Goal: Book appointment/travel/reservation

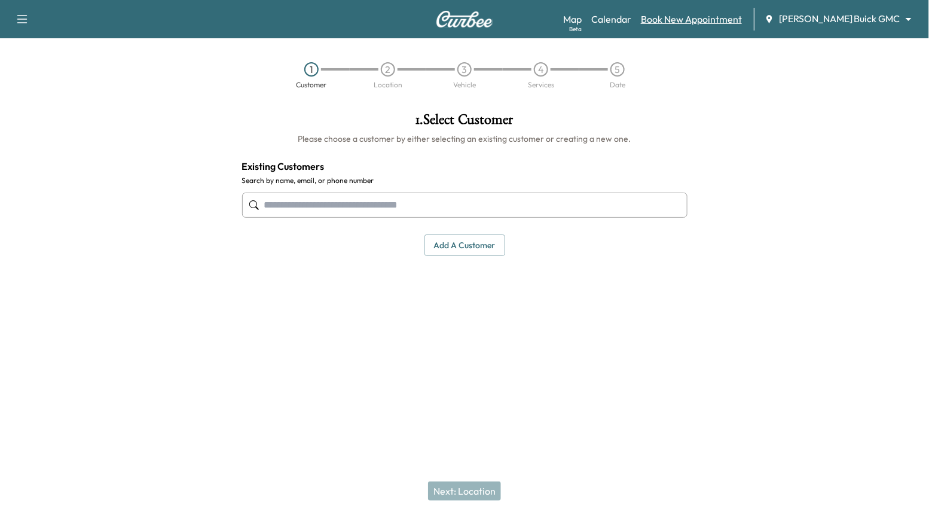
click at [712, 20] on link "Book New Appointment" at bounding box center [691, 19] width 101 height 14
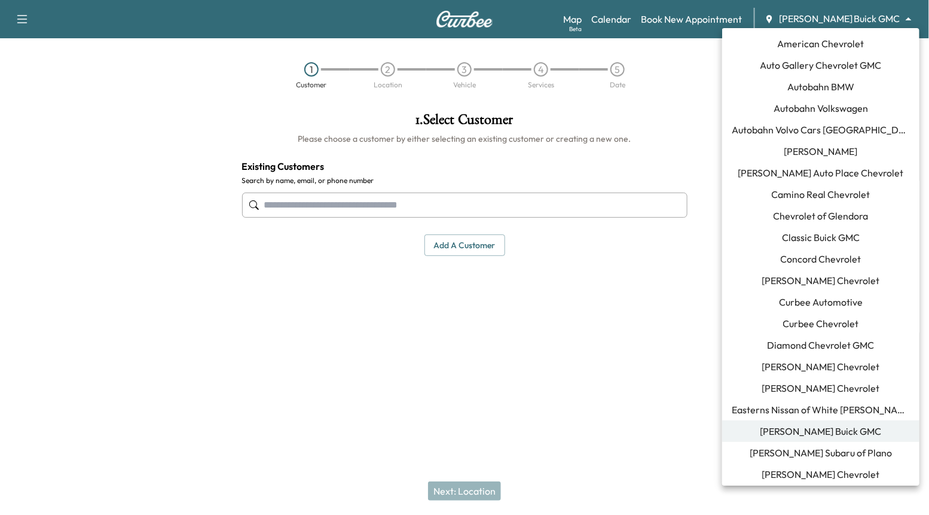
click at [863, 22] on body "Support Log Out Map Beta Calendar Book New Appointment [PERSON_NAME] Buick GMC …" at bounding box center [464, 257] width 929 height 515
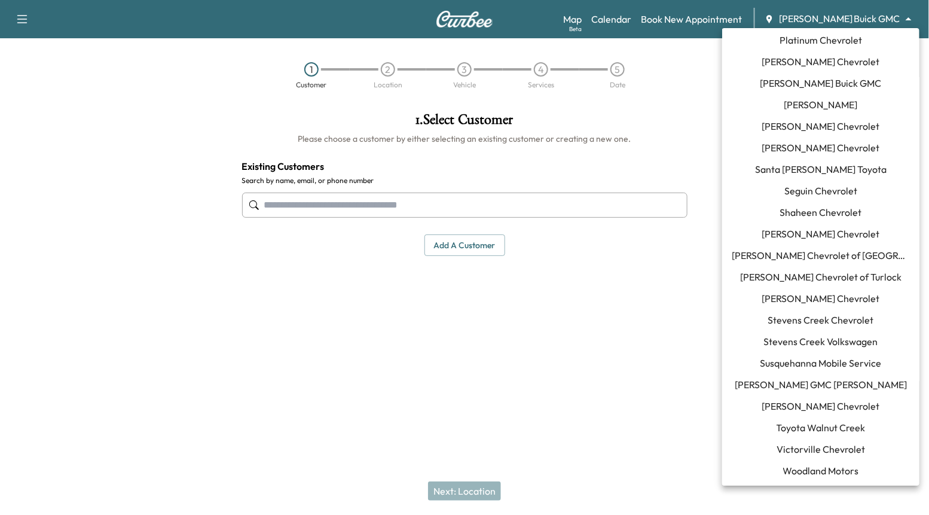
drag, startPoint x: 852, startPoint y: 438, endPoint x: 842, endPoint y: 425, distance: 16.6
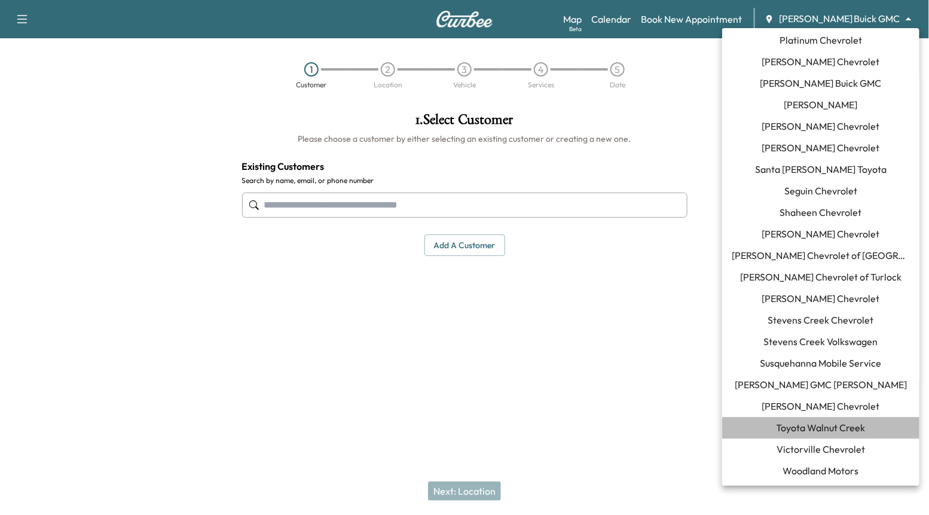
click at [842, 425] on span "Toyota Walnut Creek" at bounding box center [821, 427] width 89 height 14
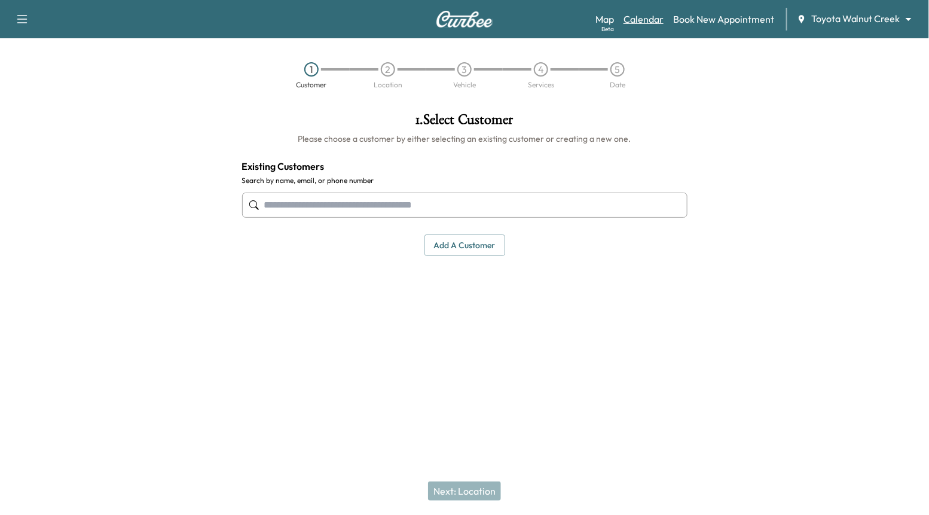
click at [652, 20] on link "Calendar" at bounding box center [644, 19] width 40 height 14
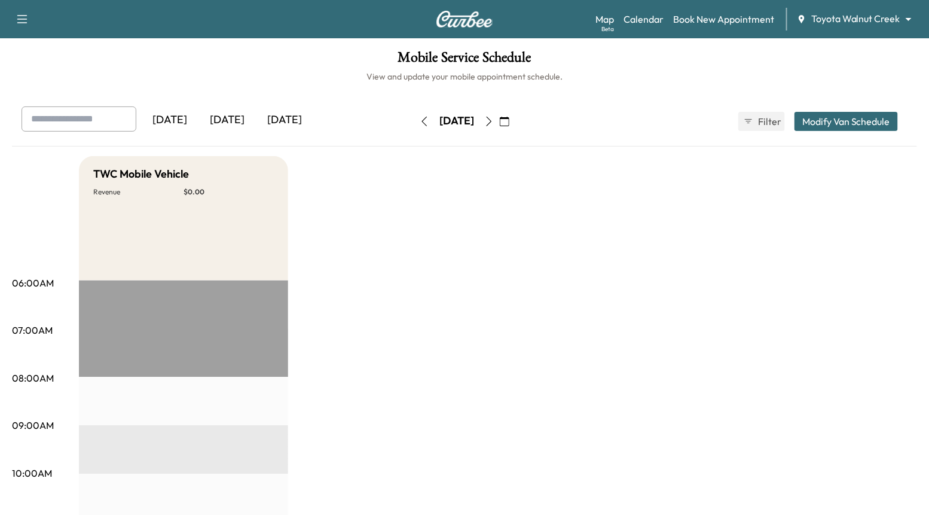
click at [420, 120] on icon "button" at bounding box center [425, 122] width 10 height 10
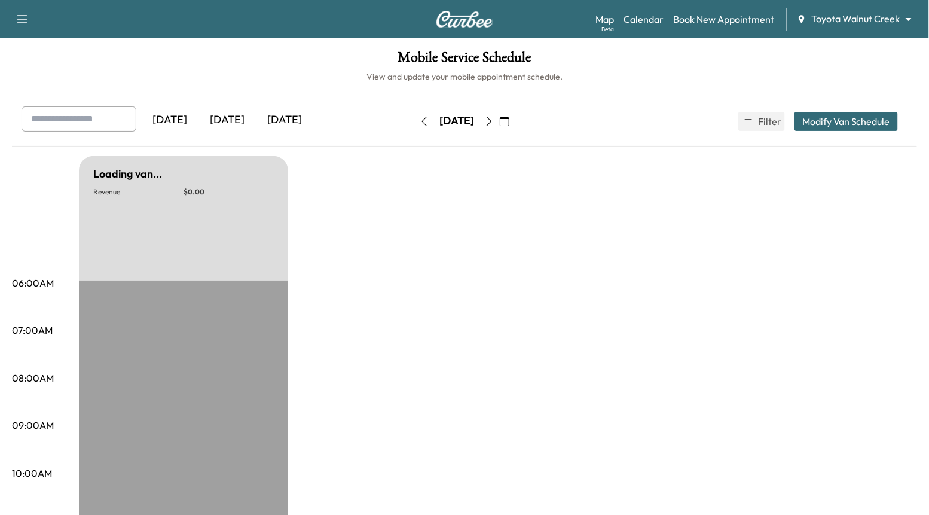
click at [420, 120] on icon "button" at bounding box center [425, 122] width 10 height 10
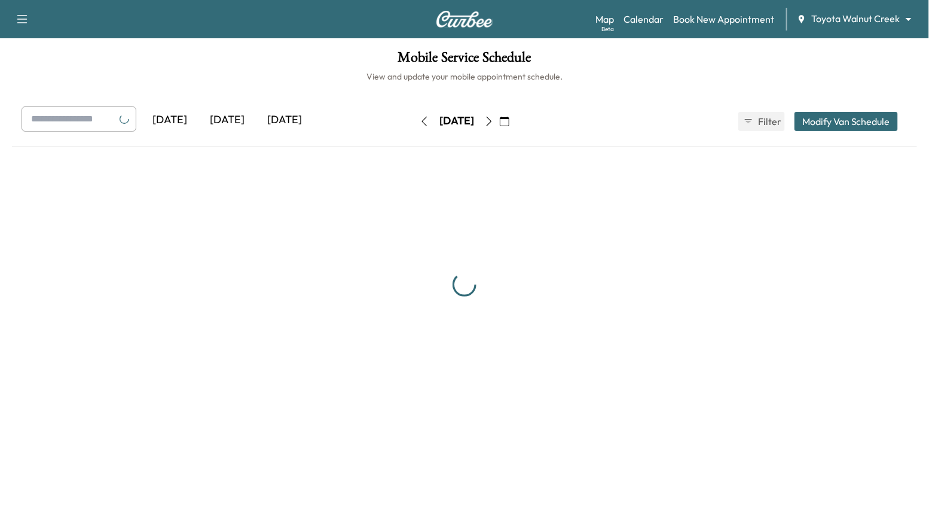
click at [414, 120] on button "button" at bounding box center [424, 121] width 20 height 19
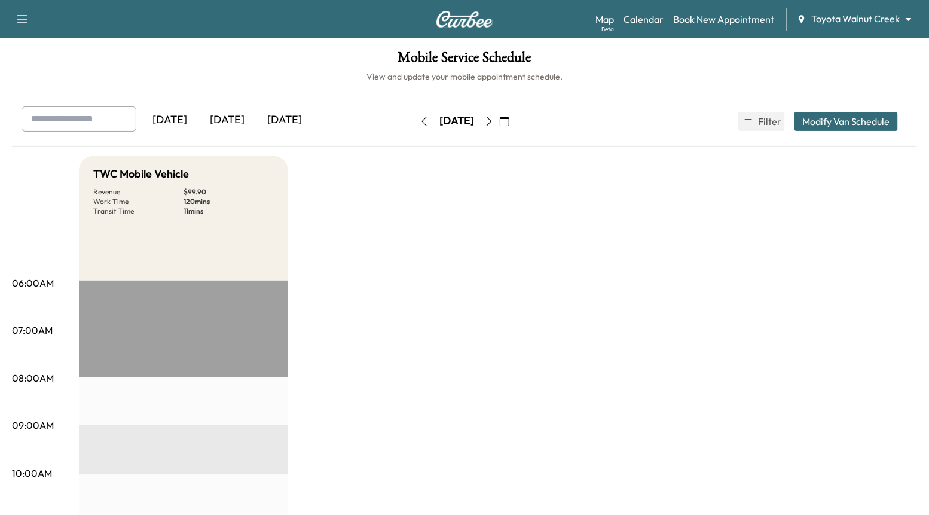
click at [231, 120] on div "[DATE]" at bounding box center [226, 119] width 57 height 27
